Goal: Check status: Check status

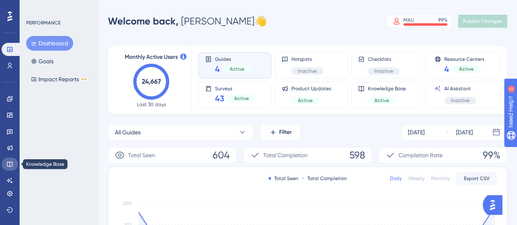
click at [11, 163] on icon at bounding box center [10, 164] width 7 height 7
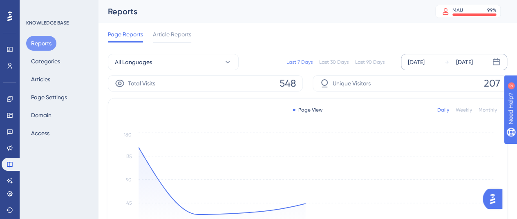
click at [416, 64] on div "[DATE]" at bounding box center [416, 62] width 17 height 10
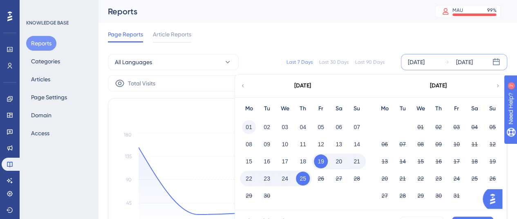
drag, startPoint x: 248, startPoint y: 127, endPoint x: 400, endPoint y: 183, distance: 162.3
click at [248, 127] on button "01" at bounding box center [249, 127] width 14 height 14
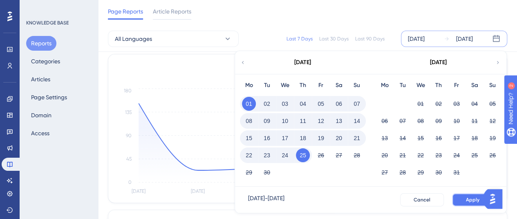
click at [468, 204] on button "Apply" at bounding box center [472, 199] width 41 height 13
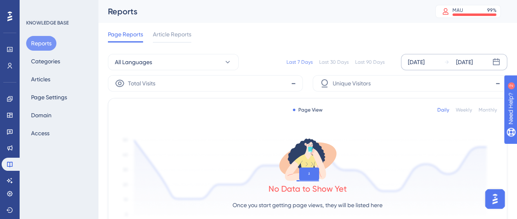
click at [423, 60] on div "[DATE]" at bounding box center [416, 62] width 17 height 10
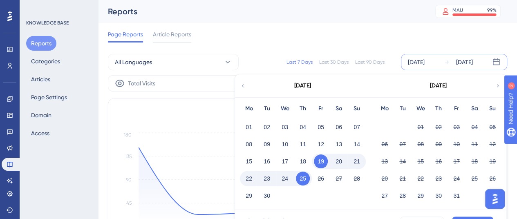
drag, startPoint x: 250, startPoint y: 126, endPoint x: 371, endPoint y: 145, distance: 122.4
click at [250, 126] on button "01" at bounding box center [249, 127] width 14 height 14
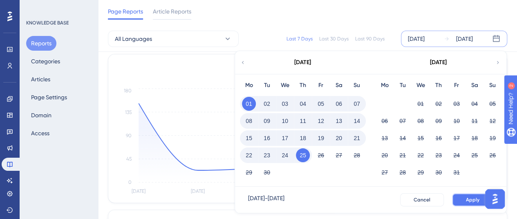
click at [458, 195] on button "Apply" at bounding box center [472, 199] width 41 height 13
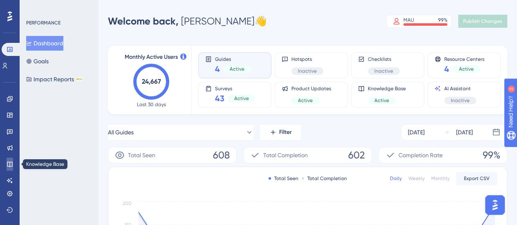
click at [11, 164] on icon at bounding box center [10, 164] width 7 height 7
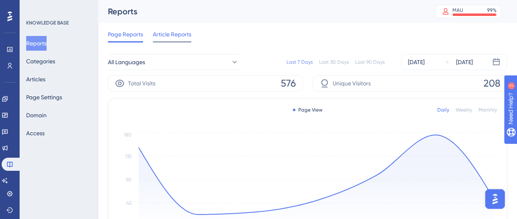
click at [158, 36] on span "Article Reports" at bounding box center [172, 34] width 38 height 10
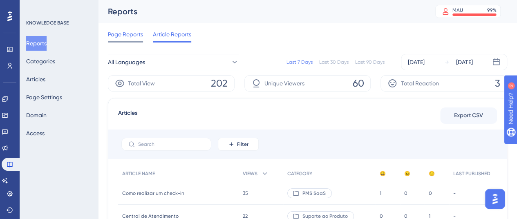
click at [123, 37] on span "Page Reports" at bounding box center [125, 34] width 35 height 10
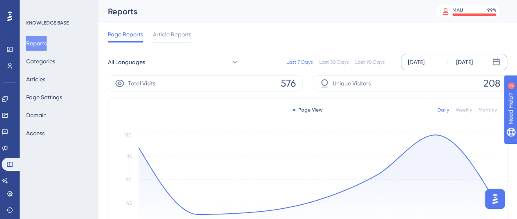
click at [424, 64] on div "[DATE]" at bounding box center [416, 62] width 17 height 10
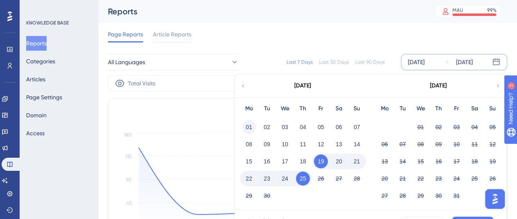
click at [247, 126] on button "01" at bounding box center [249, 127] width 14 height 14
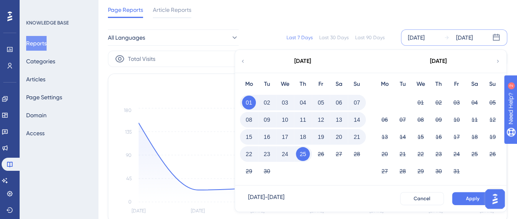
scroll to position [41, 0]
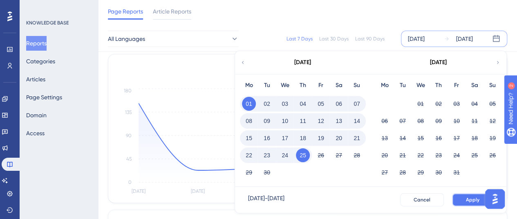
click at [471, 203] on button "Apply" at bounding box center [472, 199] width 41 height 13
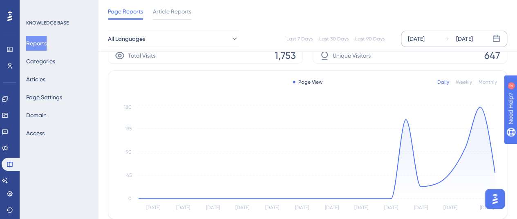
scroll to position [0, 0]
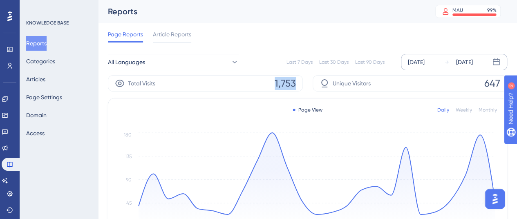
drag, startPoint x: 270, startPoint y: 84, endPoint x: 300, endPoint y: 79, distance: 31.0
click at [300, 79] on div "Total Visits 1,753" at bounding box center [205, 83] width 195 height 16
click at [306, 80] on div "Total Visits 1,753 Unique Visitors 647" at bounding box center [307, 83] width 399 height 16
drag, startPoint x: 265, startPoint y: 81, endPoint x: 308, endPoint y: 80, distance: 43.3
click at [308, 80] on div "Total Visits 1,753 Unique Visitors 647" at bounding box center [307, 83] width 399 height 16
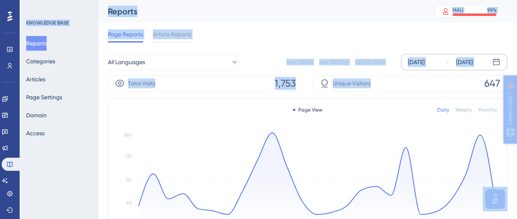
drag, startPoint x: 977, startPoint y: 225, endPoint x: 566, endPoint y: 147, distance: 418.1
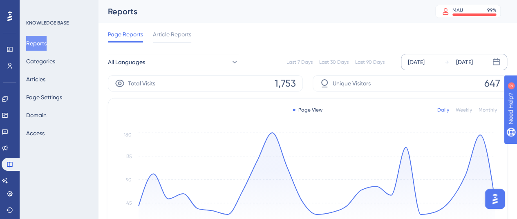
click at [492, 87] on span "647" at bounding box center [492, 83] width 16 height 13
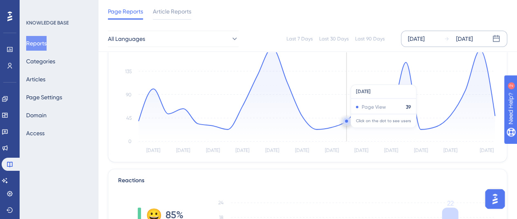
scroll to position [204, 0]
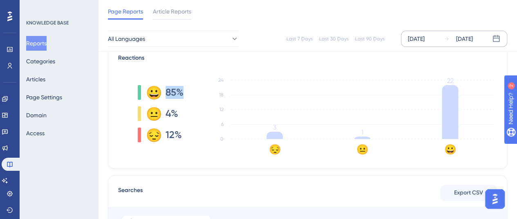
drag, startPoint x: 165, startPoint y: 92, endPoint x: 184, endPoint y: 89, distance: 18.9
click at [184, 89] on div "😀 85% 😐 4% 😔 12% 😔 😐 😀 0 6 12 18 24 3 1 22" at bounding box center [307, 114] width 379 height 82
drag, startPoint x: 148, startPoint y: 95, endPoint x: 163, endPoint y: 89, distance: 16.2
click at [163, 89] on div "😀 85%" at bounding box center [161, 92] width 46 height 15
drag, startPoint x: 149, startPoint y: 118, endPoint x: 164, endPoint y: 125, distance: 17.0
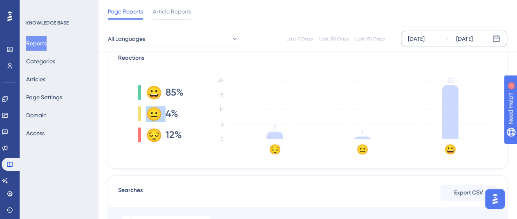
click at [164, 118] on div "😐 4%" at bounding box center [161, 113] width 46 height 15
drag, startPoint x: 150, startPoint y: 140, endPoint x: 158, endPoint y: 138, distance: 7.5
click at [158, 138] on div "😔" at bounding box center [152, 134] width 13 height 13
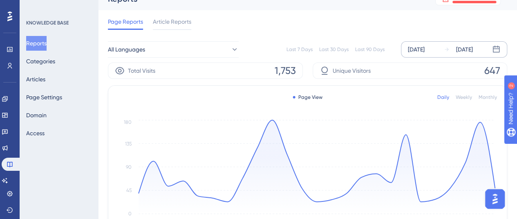
scroll to position [0, 0]
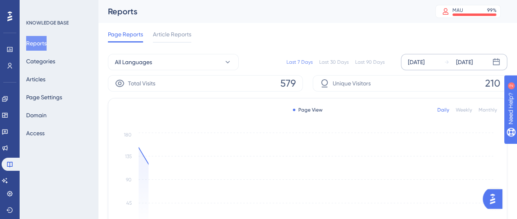
click at [424, 58] on div "[DATE]" at bounding box center [416, 62] width 17 height 10
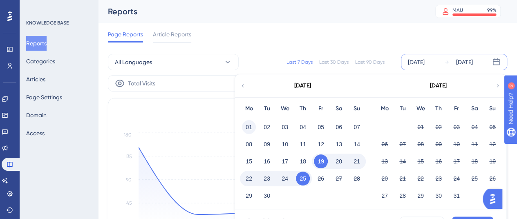
click at [248, 122] on button "01" at bounding box center [249, 127] width 14 height 14
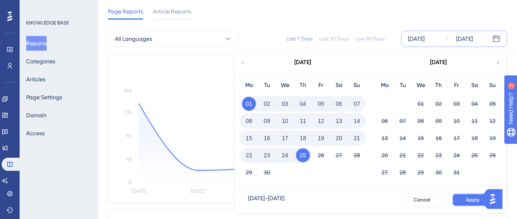
click at [480, 201] on button "Apply" at bounding box center [472, 199] width 41 height 13
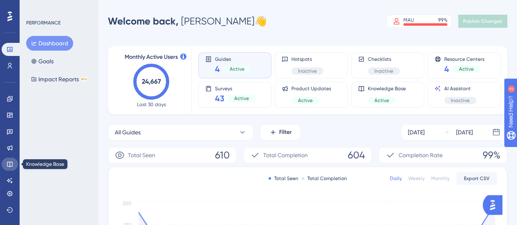
click at [8, 164] on icon at bounding box center [10, 164] width 7 height 7
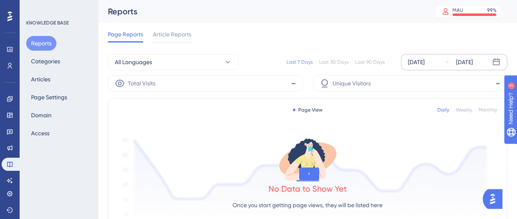
click at [424, 60] on div "[DATE]" at bounding box center [416, 62] width 17 height 10
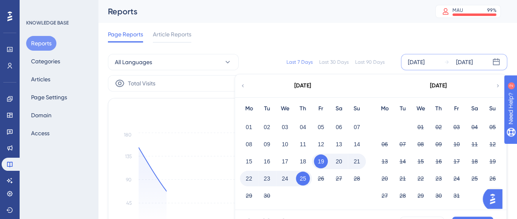
drag, startPoint x: 251, startPoint y: 125, endPoint x: 346, endPoint y: 134, distance: 96.0
click at [251, 125] on button "01" at bounding box center [249, 127] width 14 height 14
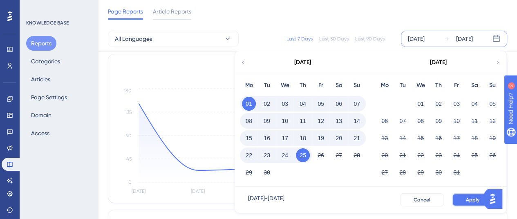
click at [461, 201] on button "Apply" at bounding box center [472, 199] width 41 height 13
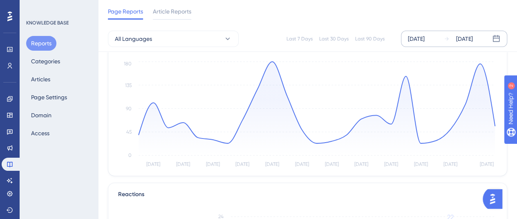
scroll to position [64, 0]
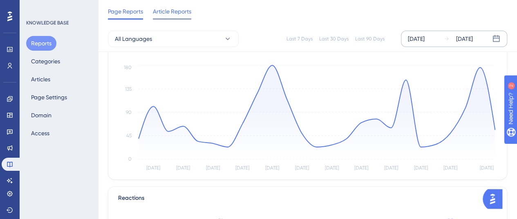
click at [164, 17] on div "Article Reports" at bounding box center [172, 13] width 38 height 13
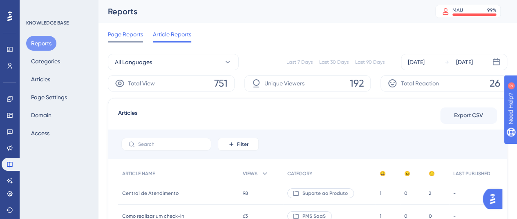
click at [113, 32] on span "Page Reports" at bounding box center [125, 34] width 35 height 10
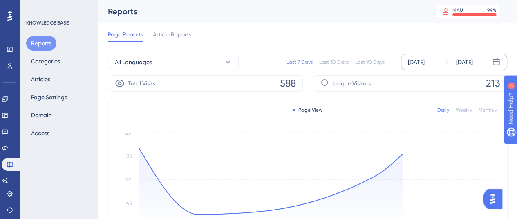
click at [424, 65] on div "[DATE]" at bounding box center [416, 62] width 17 height 10
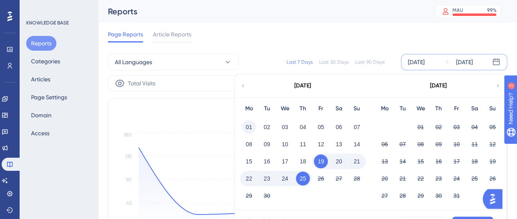
click at [248, 127] on button "01" at bounding box center [249, 127] width 14 height 14
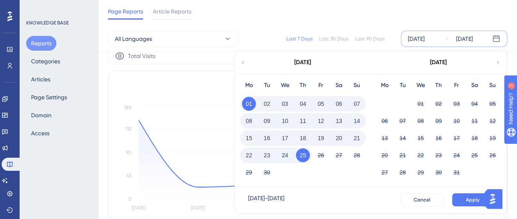
scroll to position [41, 0]
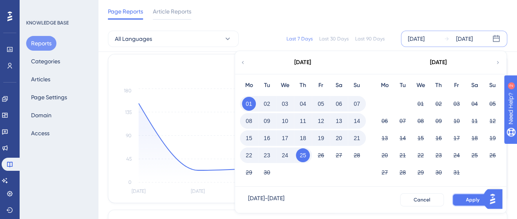
click at [469, 193] on button "Apply" at bounding box center [472, 199] width 41 height 13
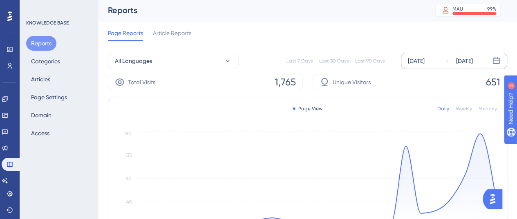
scroll to position [0, 0]
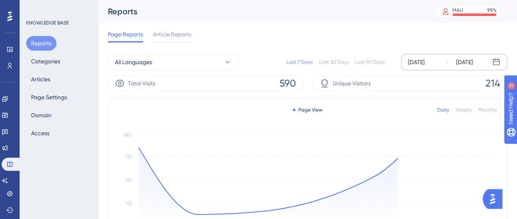
drag, startPoint x: 418, startPoint y: 64, endPoint x: 406, endPoint y: 64, distance: 12.3
click at [418, 64] on div "[DATE]" at bounding box center [416, 62] width 17 height 10
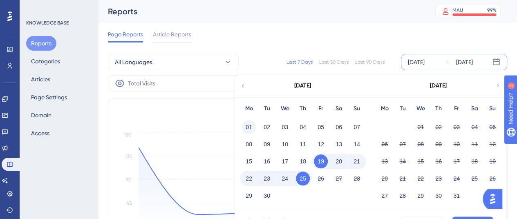
click at [252, 129] on button "01" at bounding box center [249, 127] width 14 height 14
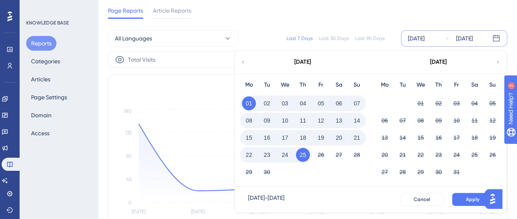
scroll to position [41, 0]
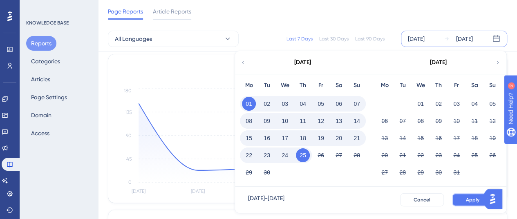
click at [475, 197] on span "Apply" at bounding box center [472, 199] width 13 height 7
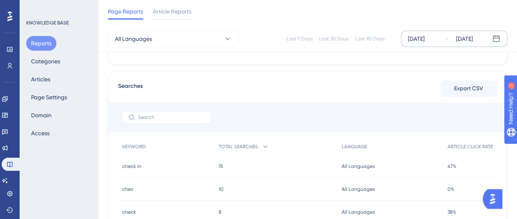
scroll to position [327, 0]
